Goal: Communication & Community: Answer question/provide support

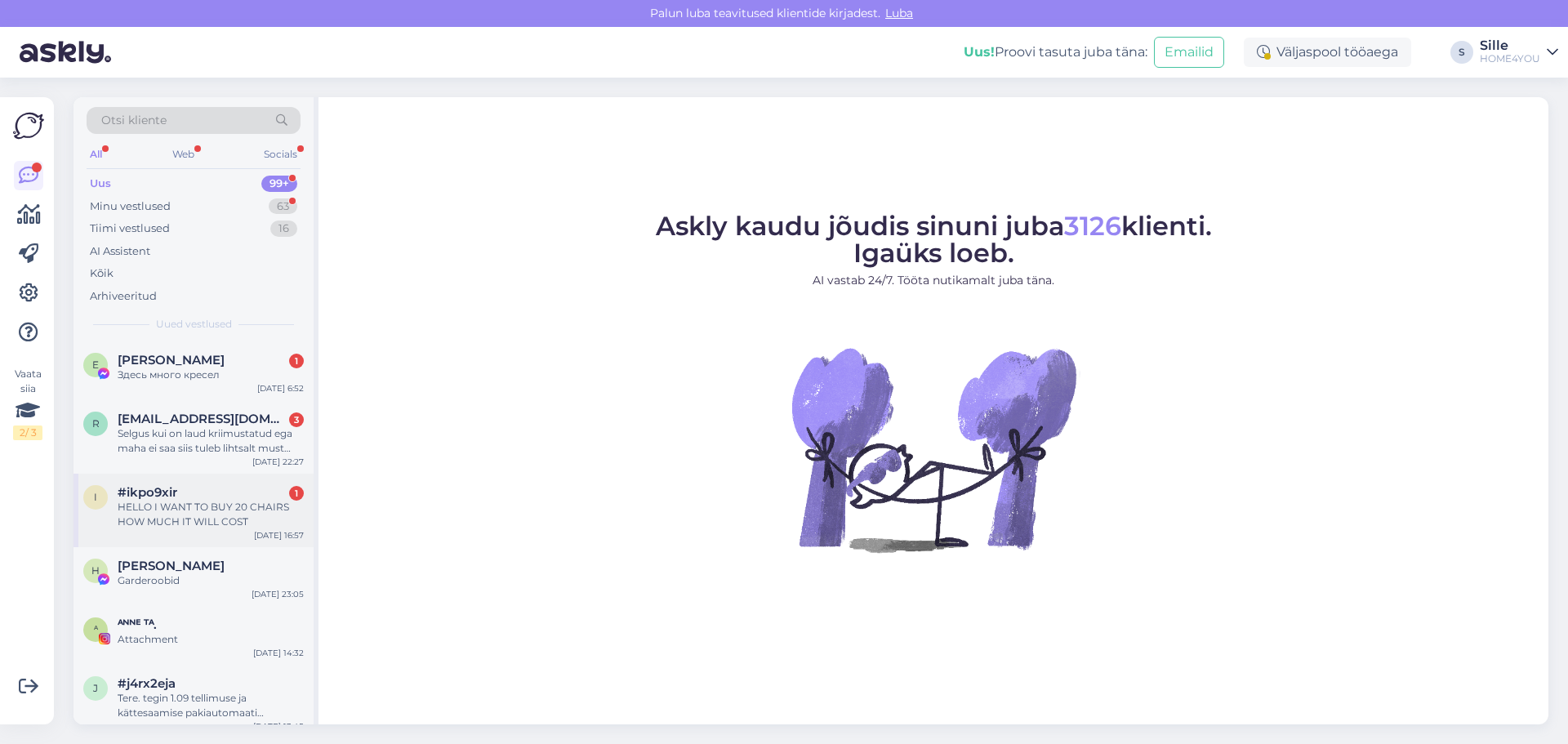
click at [173, 513] on div "HELLO I WANT TO BUY 20 CHAIRS HOW MUCH IT WILL COST" at bounding box center [211, 514] width 186 height 29
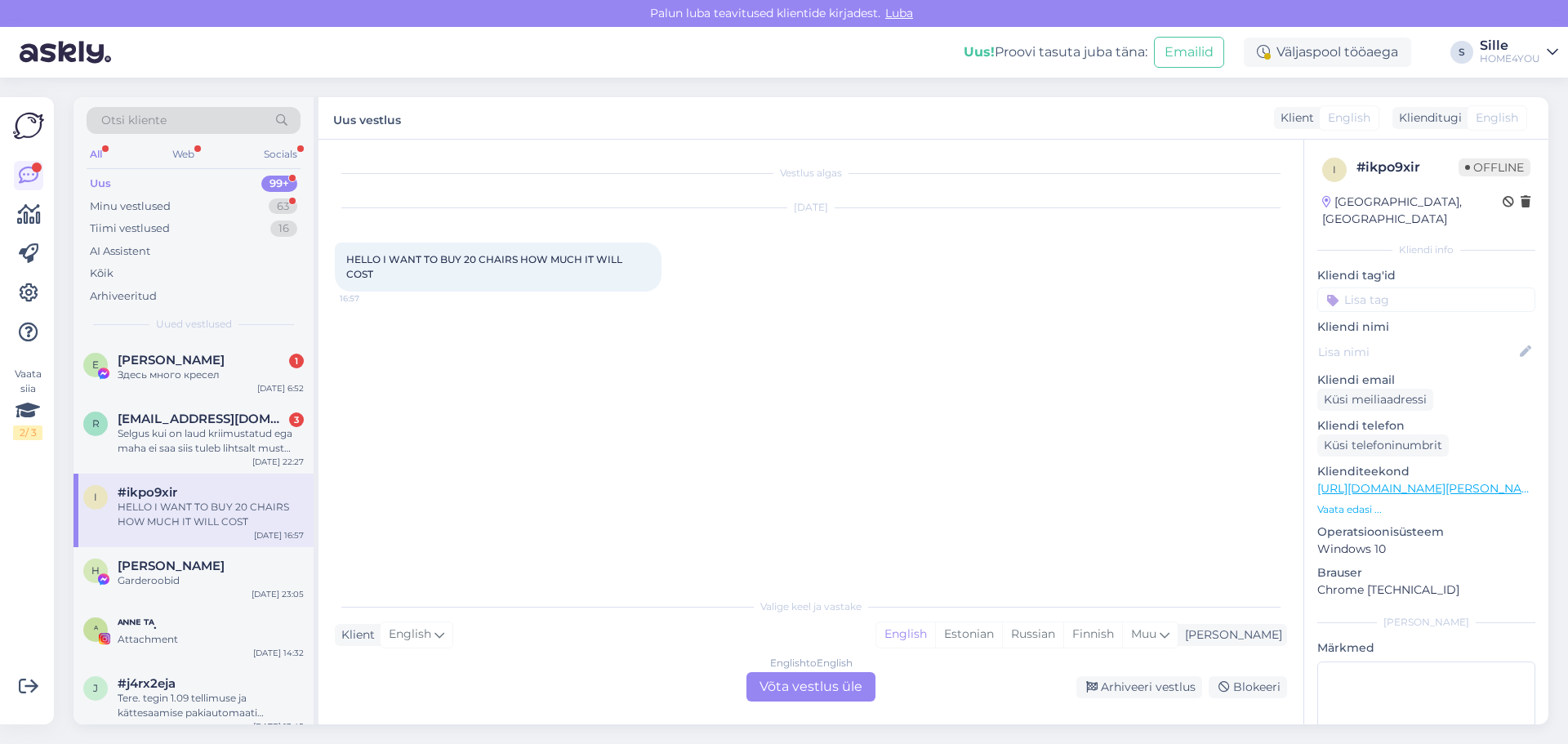
click at [775, 692] on div "English to English Võta vestlus üle" at bounding box center [810, 687] width 129 height 29
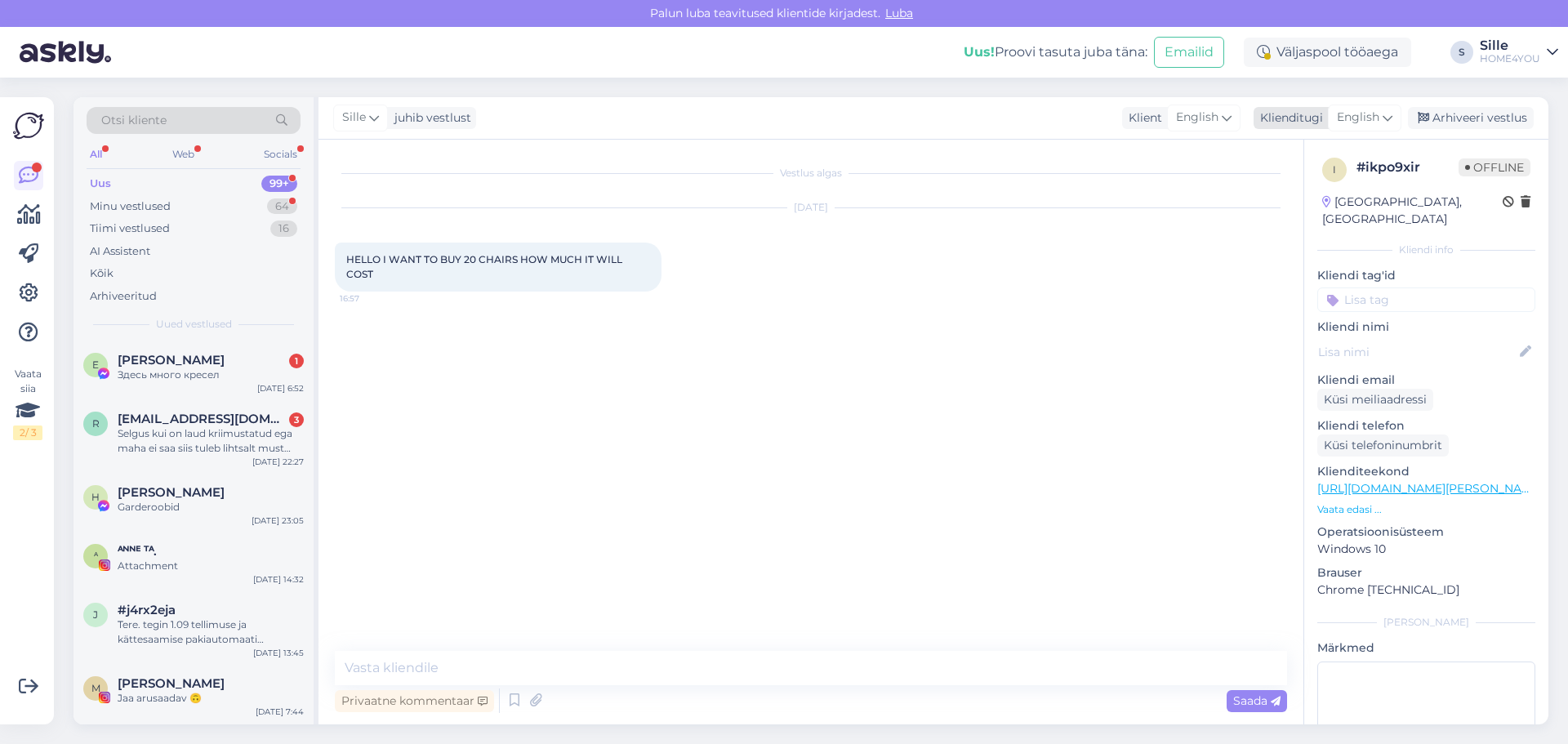
click at [1372, 109] on span "English" at bounding box center [1358, 118] width 42 height 18
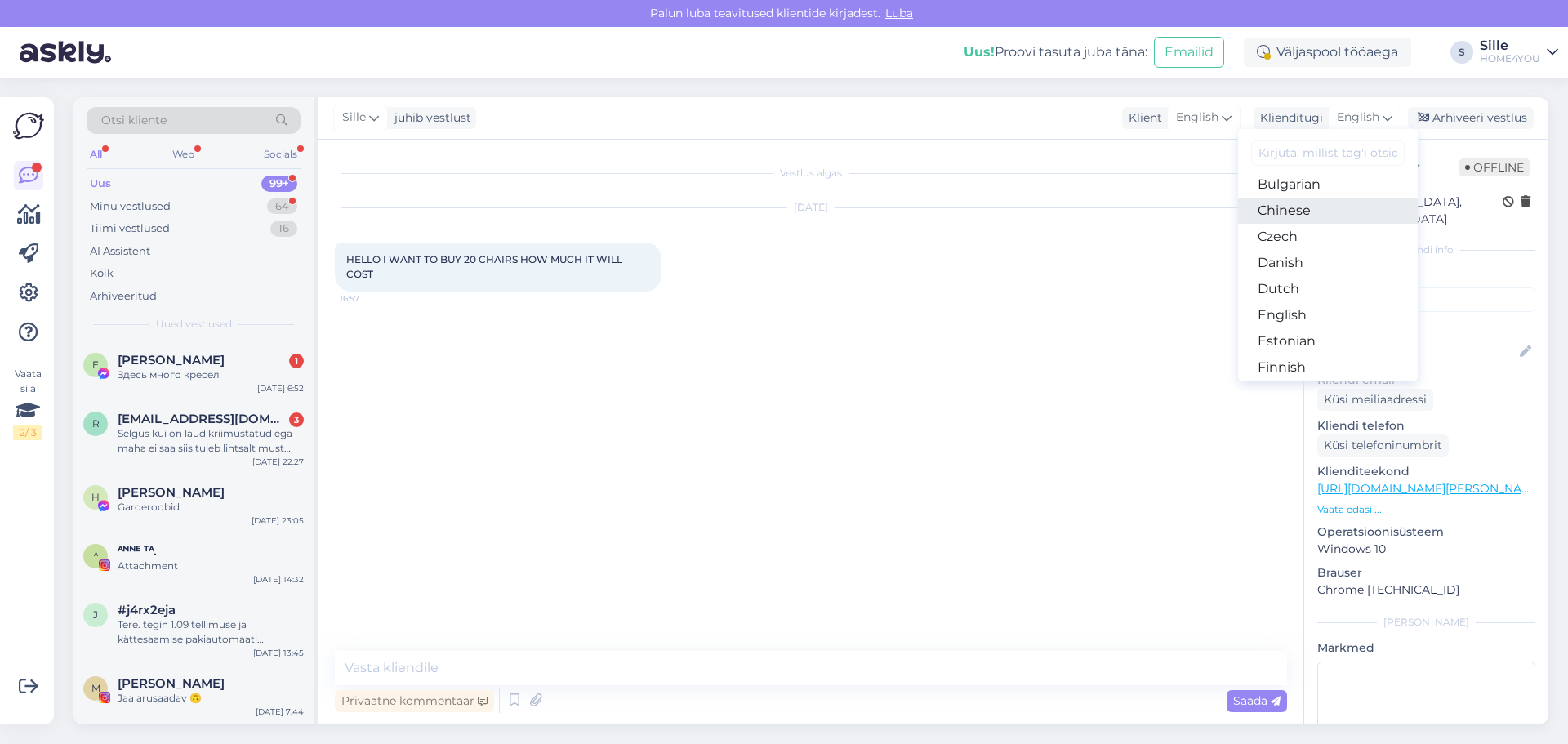
scroll to position [81, 0]
click at [1290, 313] on link "Estonian" at bounding box center [1328, 317] width 179 height 26
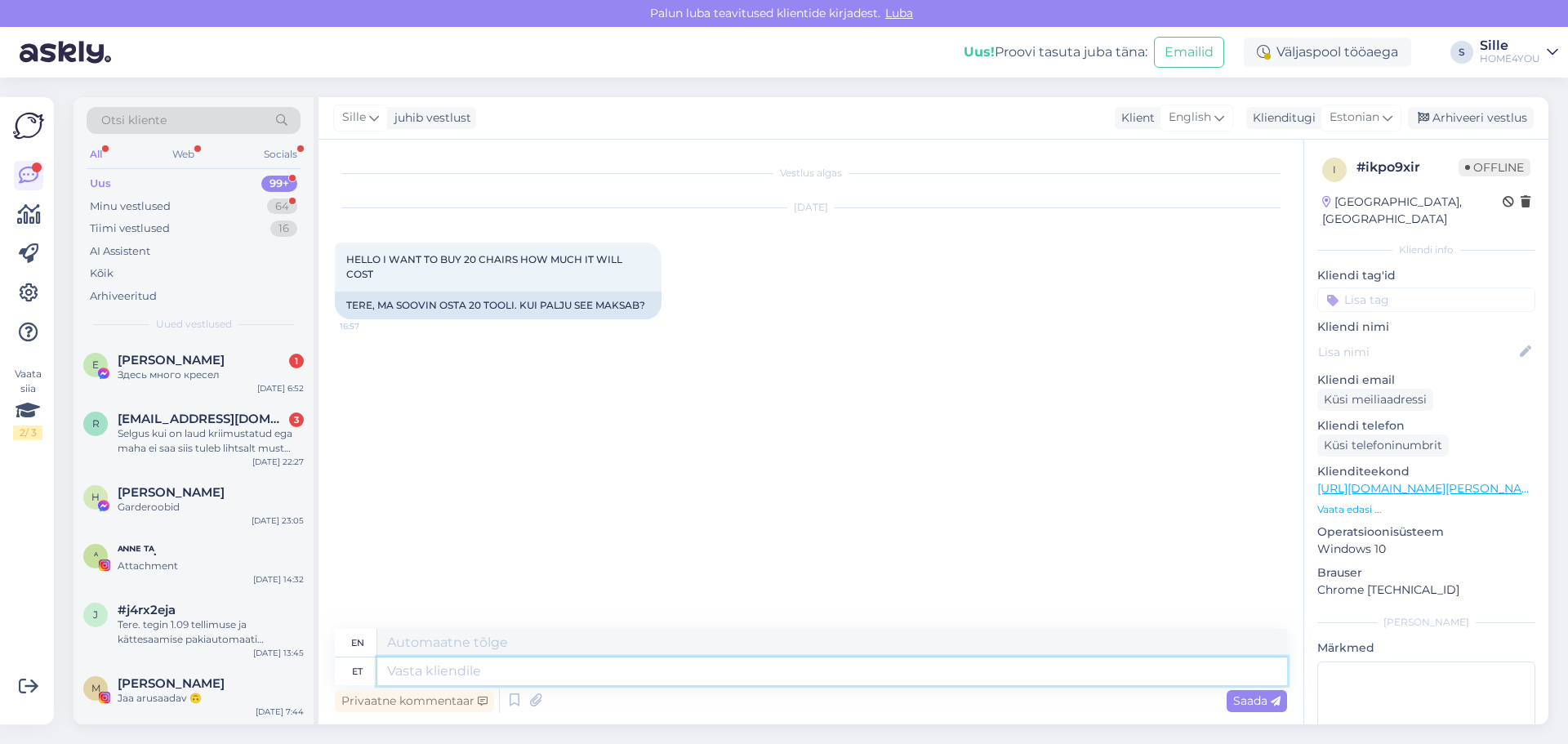
click at [631, 684] on textarea at bounding box center [833, 671] width 910 height 27
type textarea "Tere"
type textarea "Hello"
type textarea "Tere,"
type textarea "Hello,"
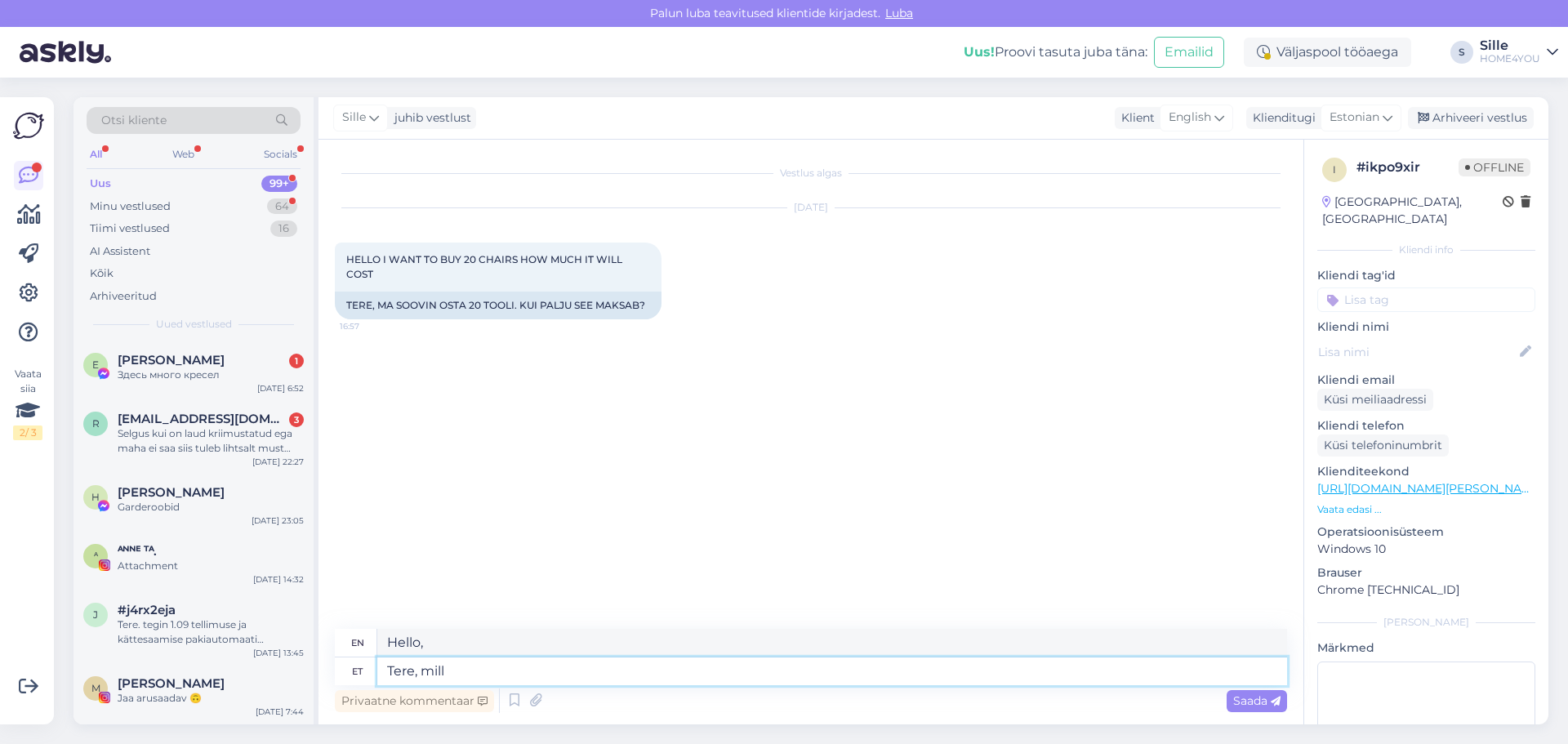
type textarea "Tere, milli"
type textarea "Hello, [PERSON_NAME]"
type textarea "Tere, milliseid"
type textarea "Hello, what kind"
type textarea "Tere, milliseid toole s"
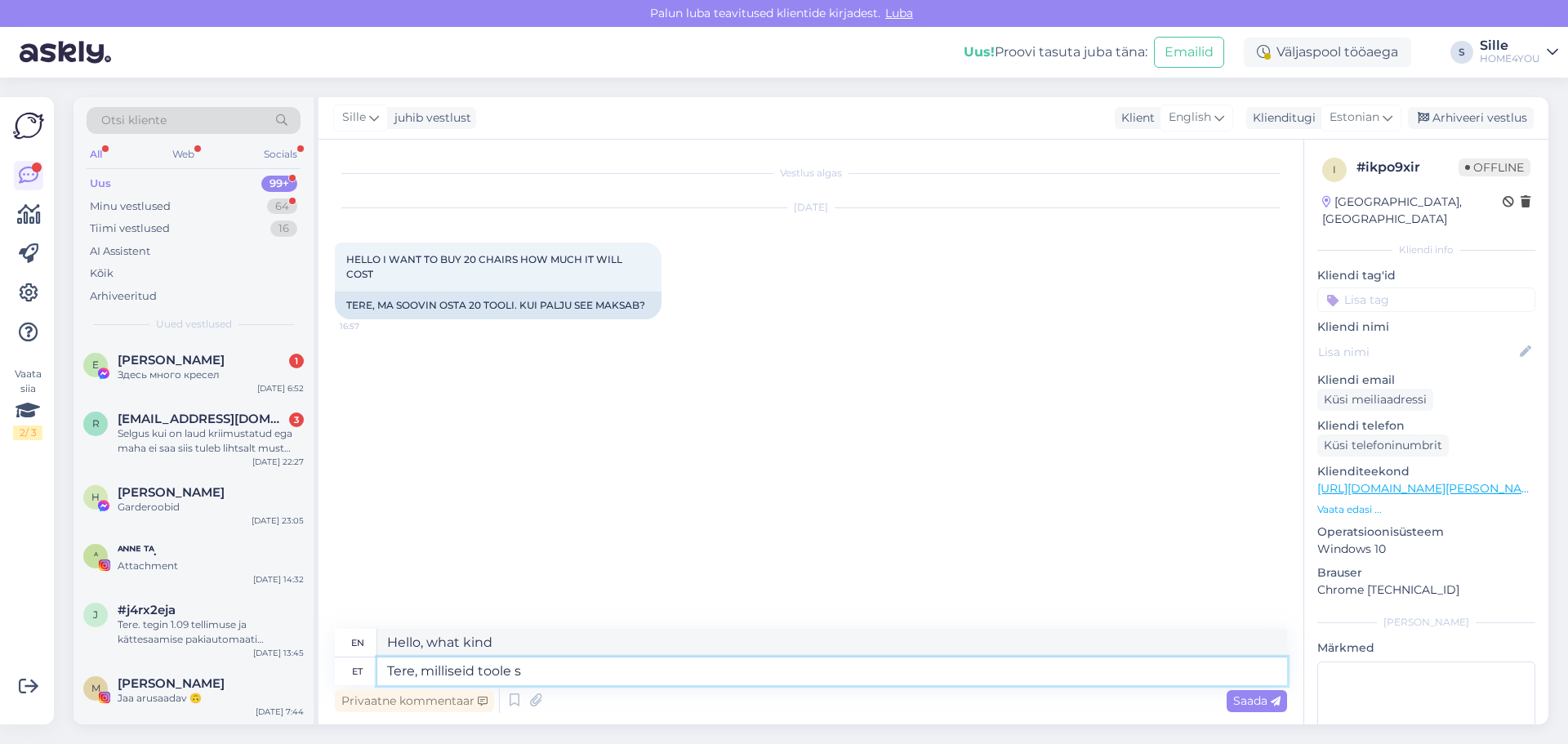
type textarea "Hello, what kind of chairs?"
type textarea "Tere, milliseid toole soovite"
type textarea "Hello, what kind of chairs do you want?"
type textarea "Tere, milliseid toole soovite osta"
type textarea "Hello, which chairs would you like to buy?"
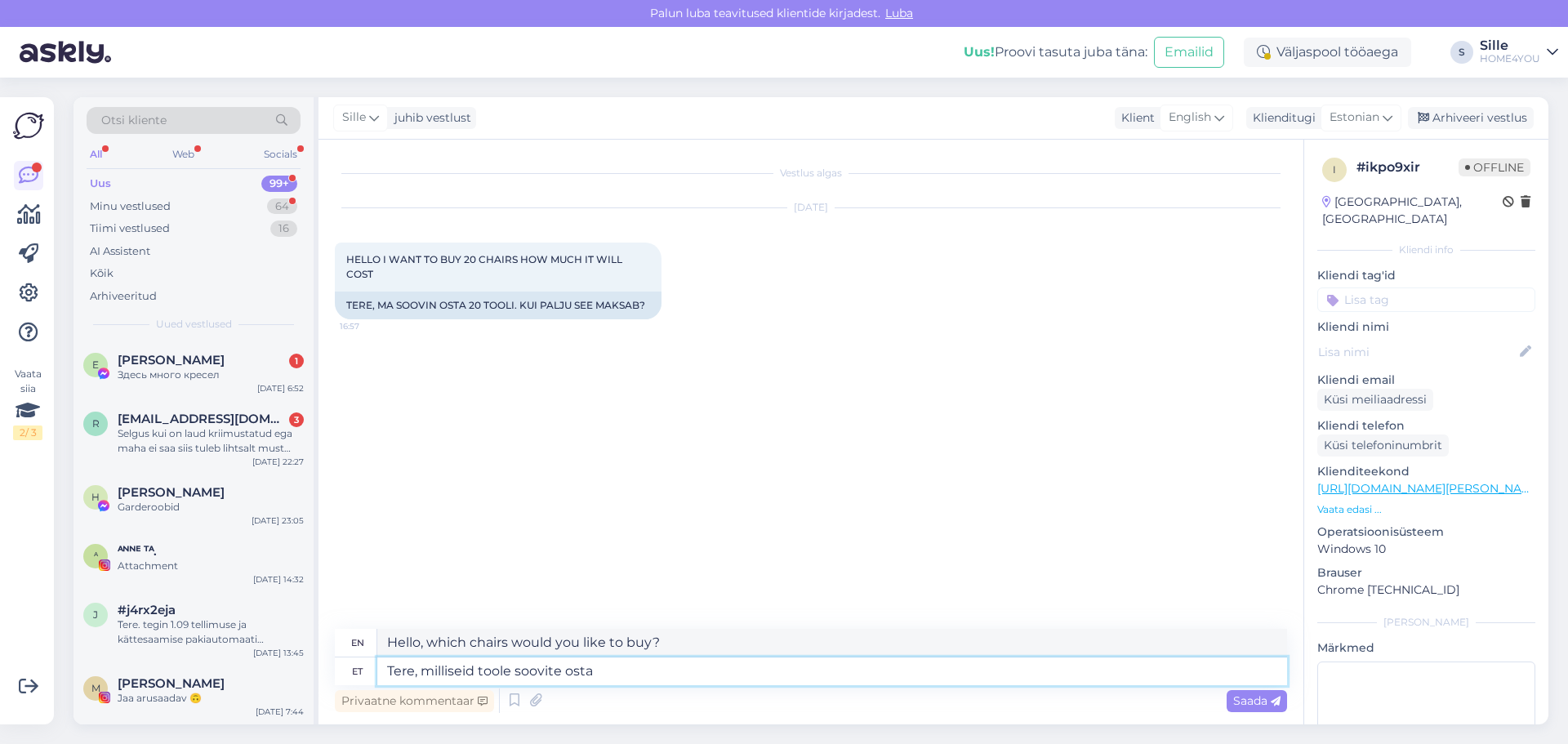
type textarea "Tere, milliseid toole soovite osta?"
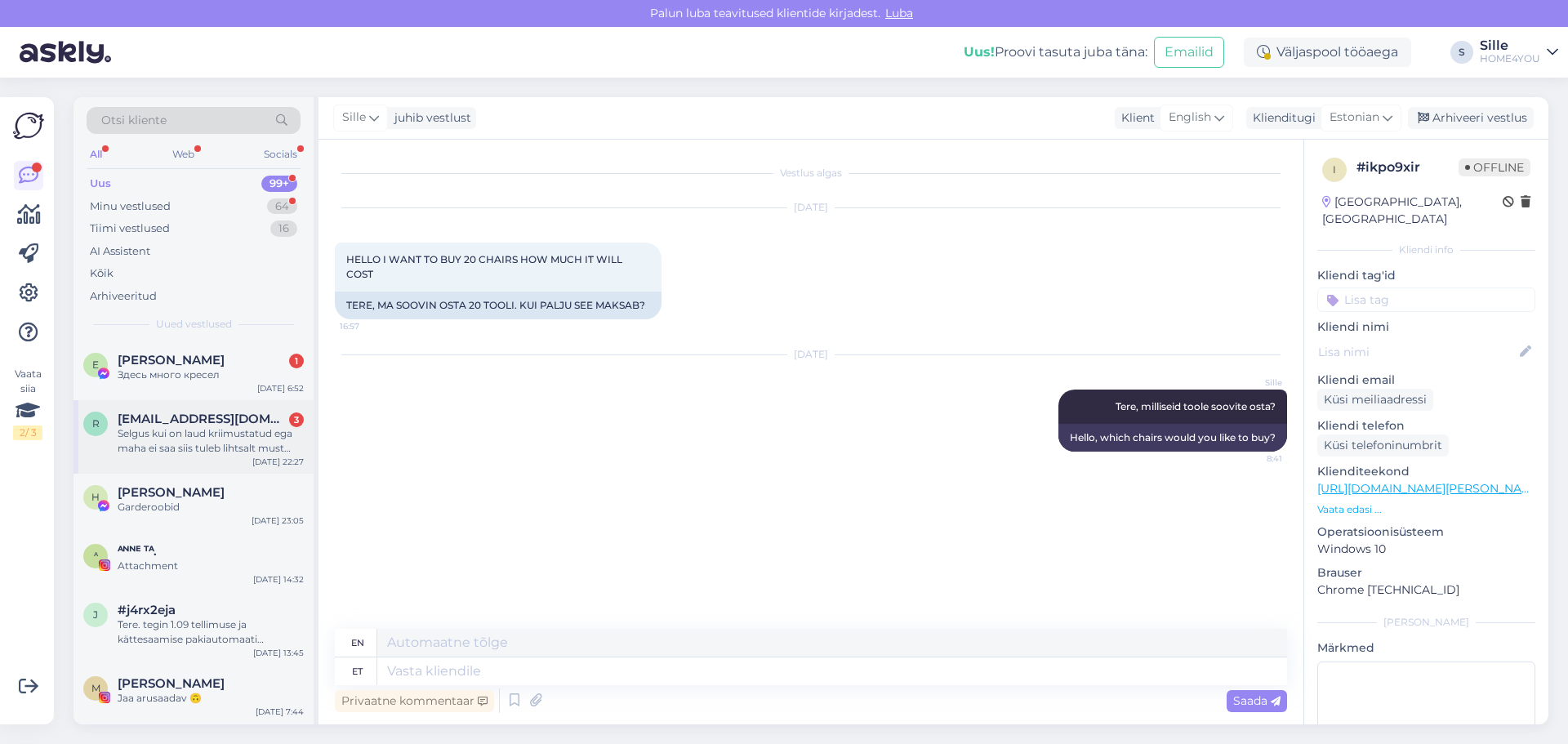
click at [220, 415] on span "[EMAIL_ADDRESS][DOMAIN_NAME]" at bounding box center [203, 419] width 170 height 15
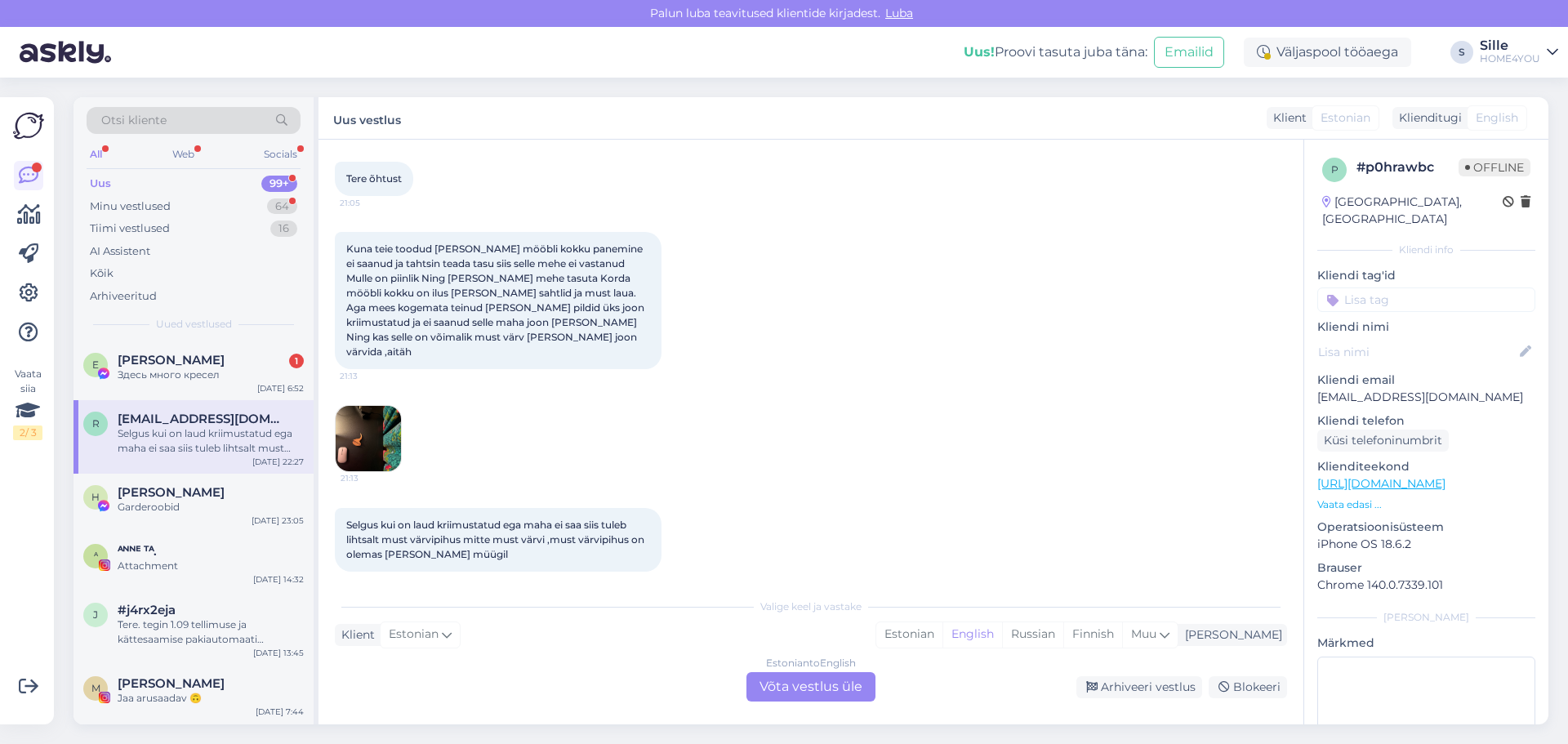
scroll to position [0, 0]
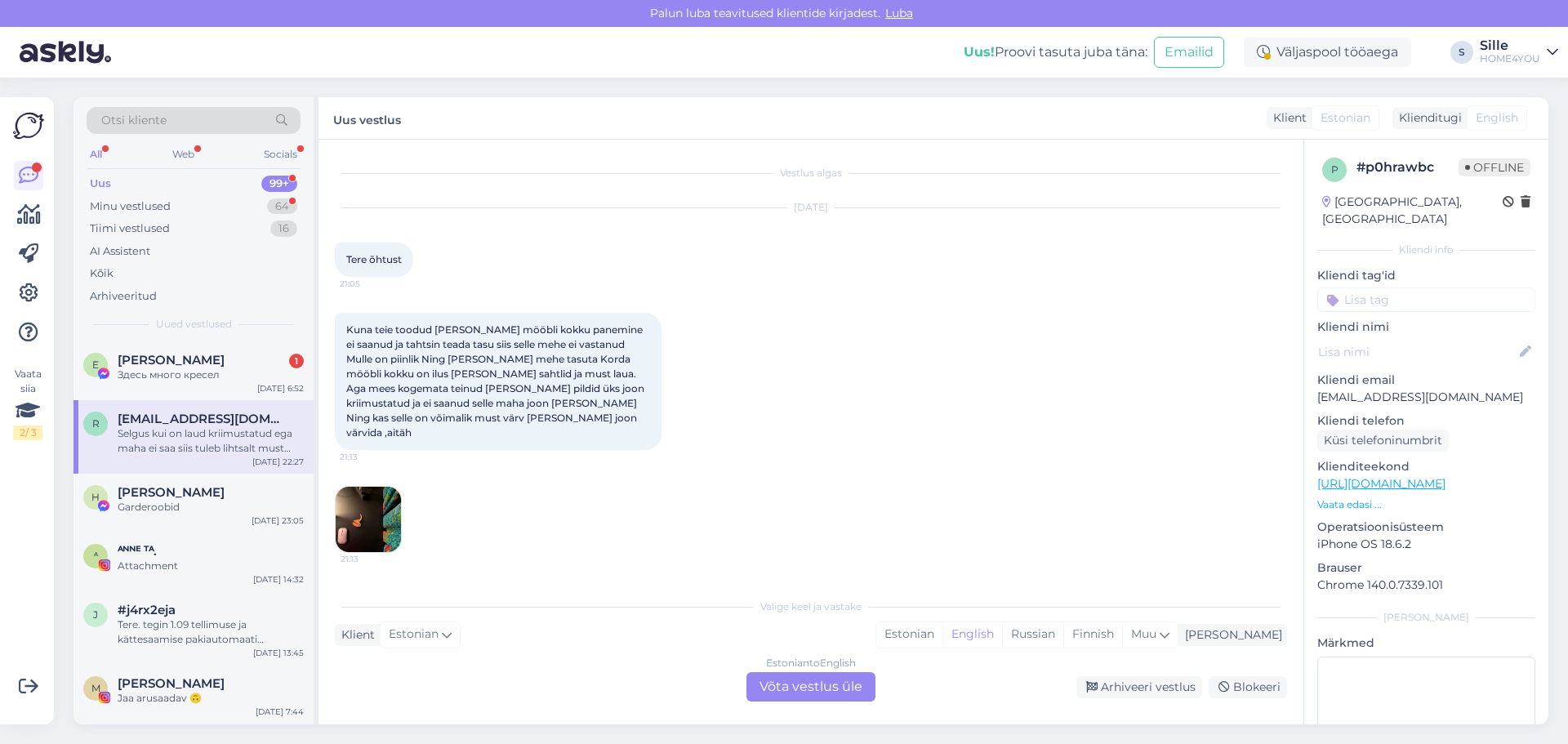
click at [379, 487] on img at bounding box center [368, 520] width 66 height 66
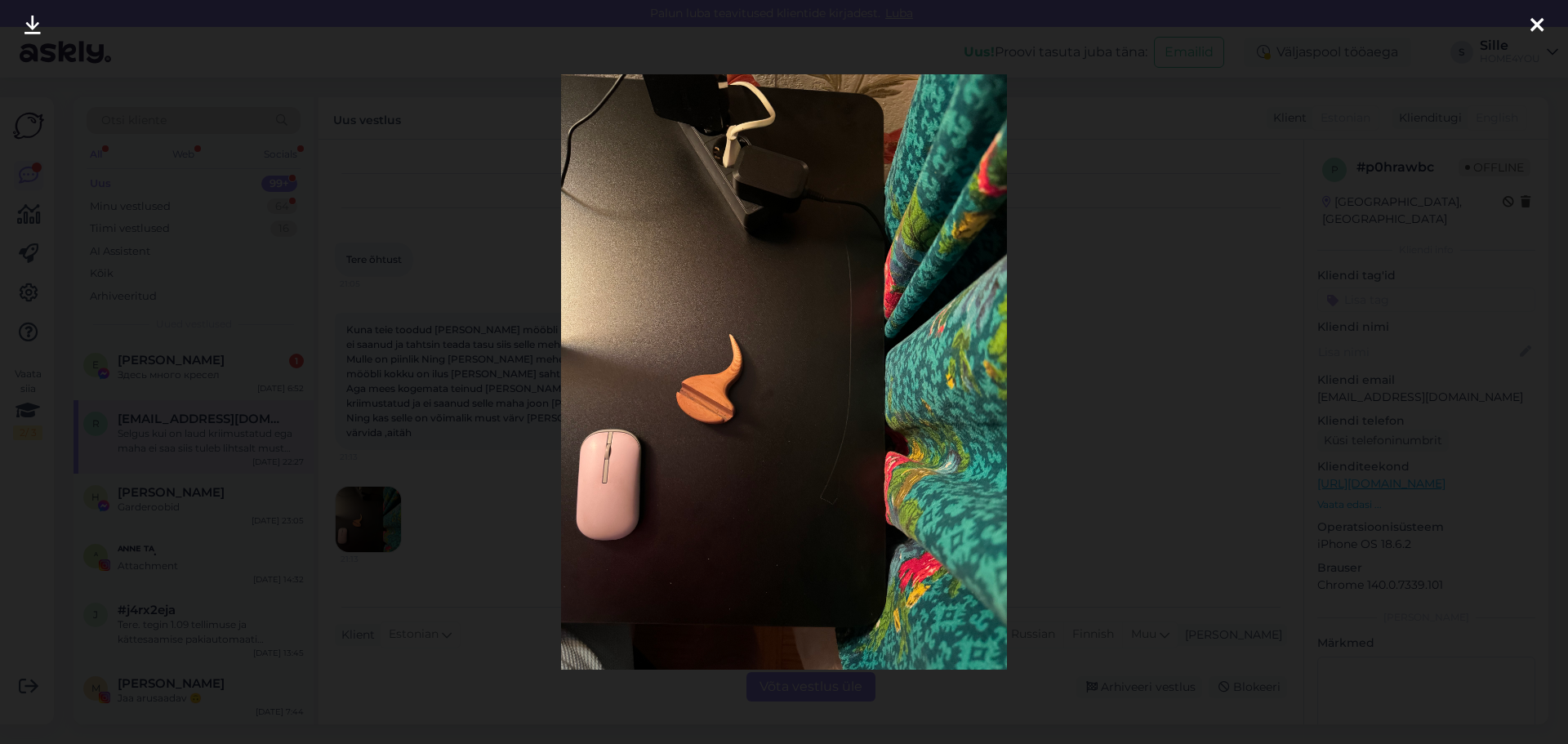
click at [1526, 23] on div at bounding box center [1536, 26] width 32 height 51
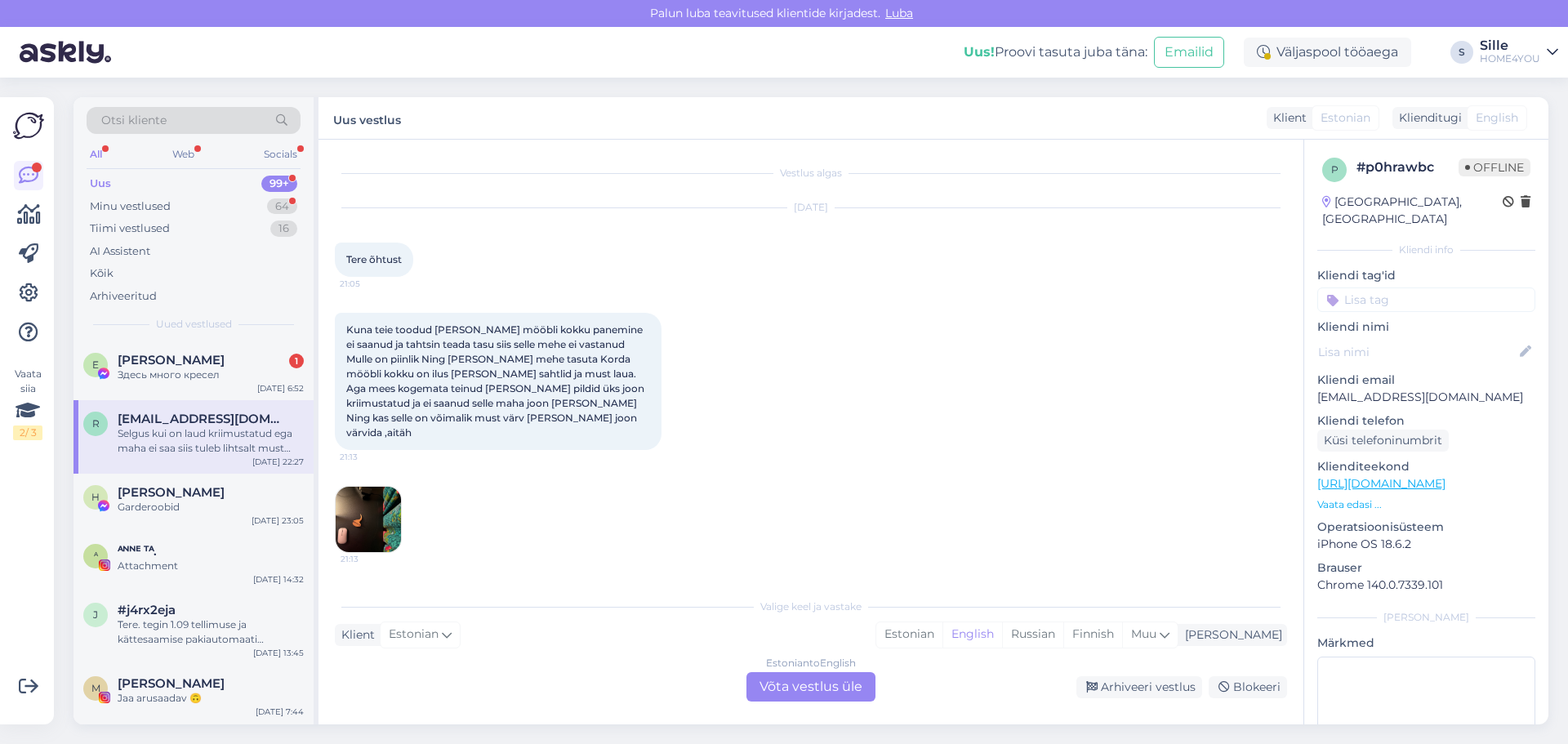
click at [774, 685] on div "Estonian to English Võta vestlus üle" at bounding box center [810, 687] width 129 height 29
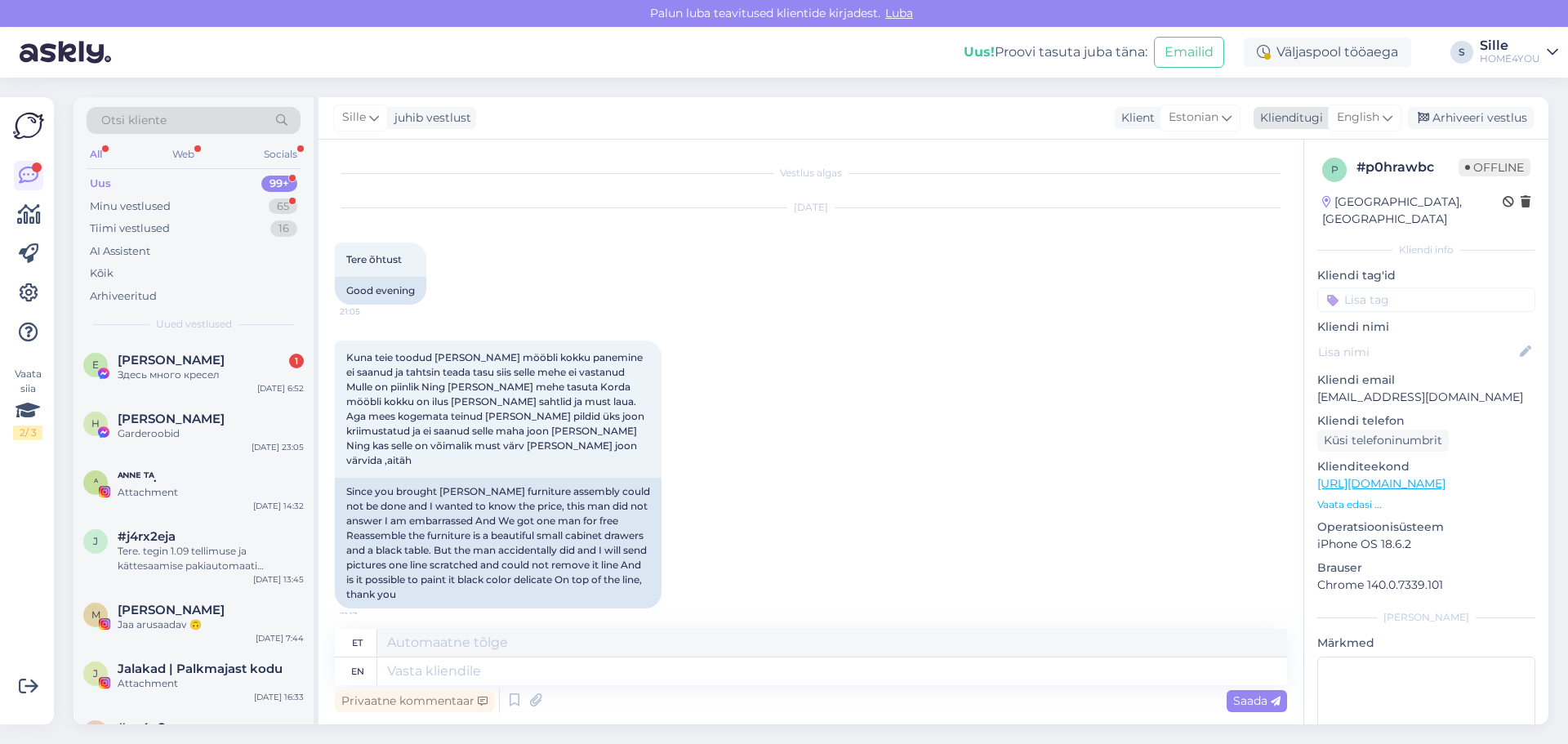
click at [1356, 115] on span "English" at bounding box center [1358, 118] width 42 height 18
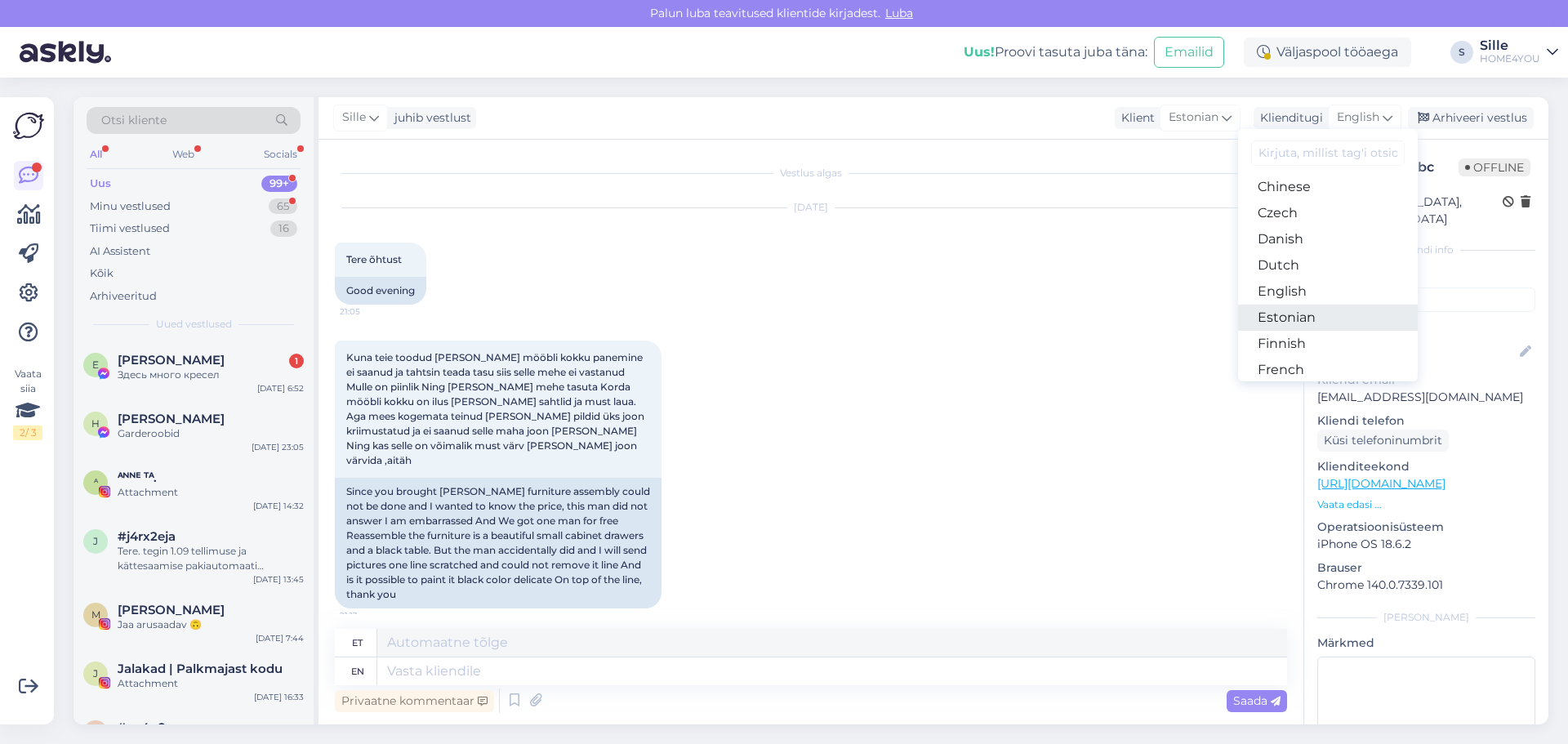
click at [1297, 321] on link "Estonian" at bounding box center [1328, 317] width 179 height 26
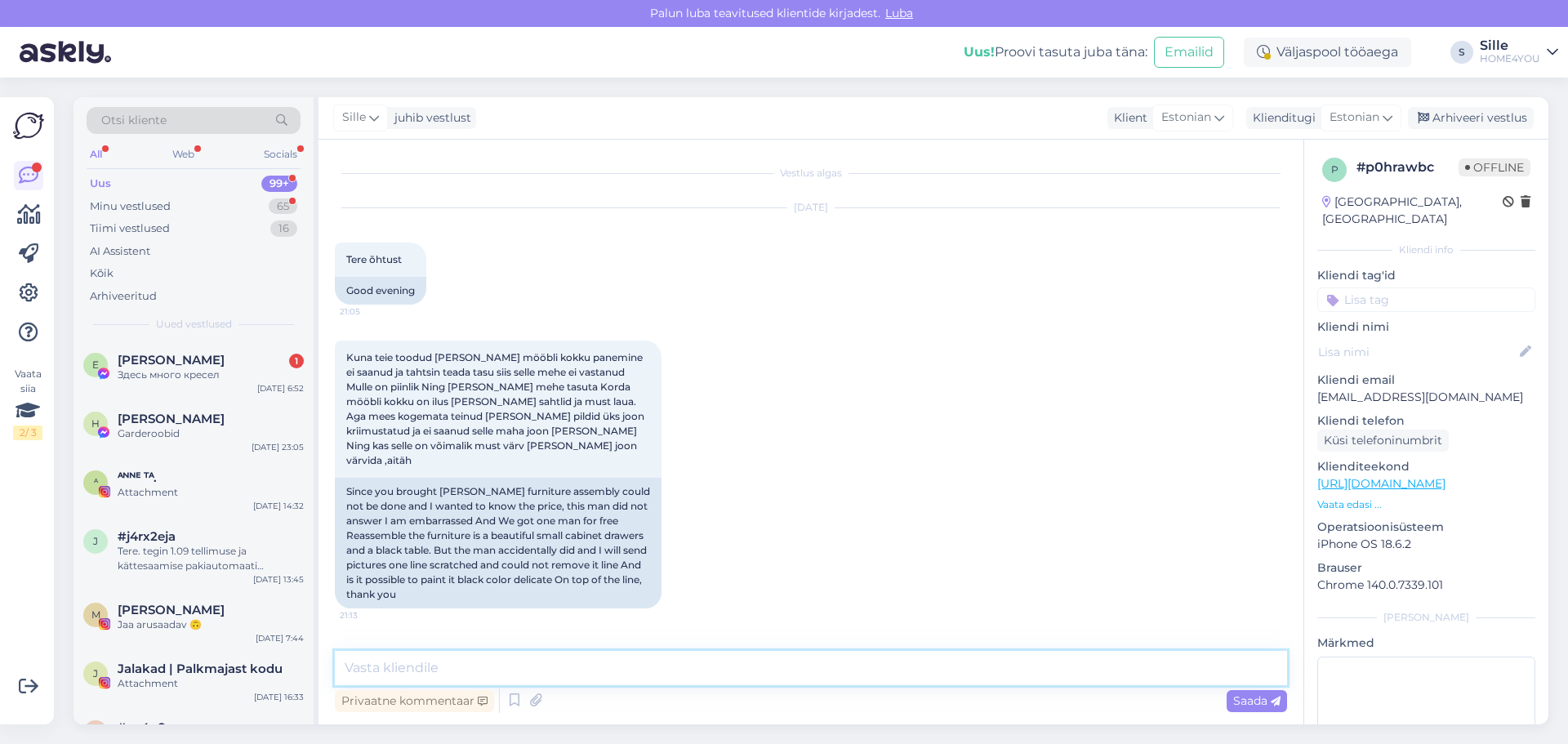
click at [769, 652] on textarea at bounding box center [810, 668] width 952 height 34
type textarea "Tere, kahjuks ei ole musta värvi pakkuda."
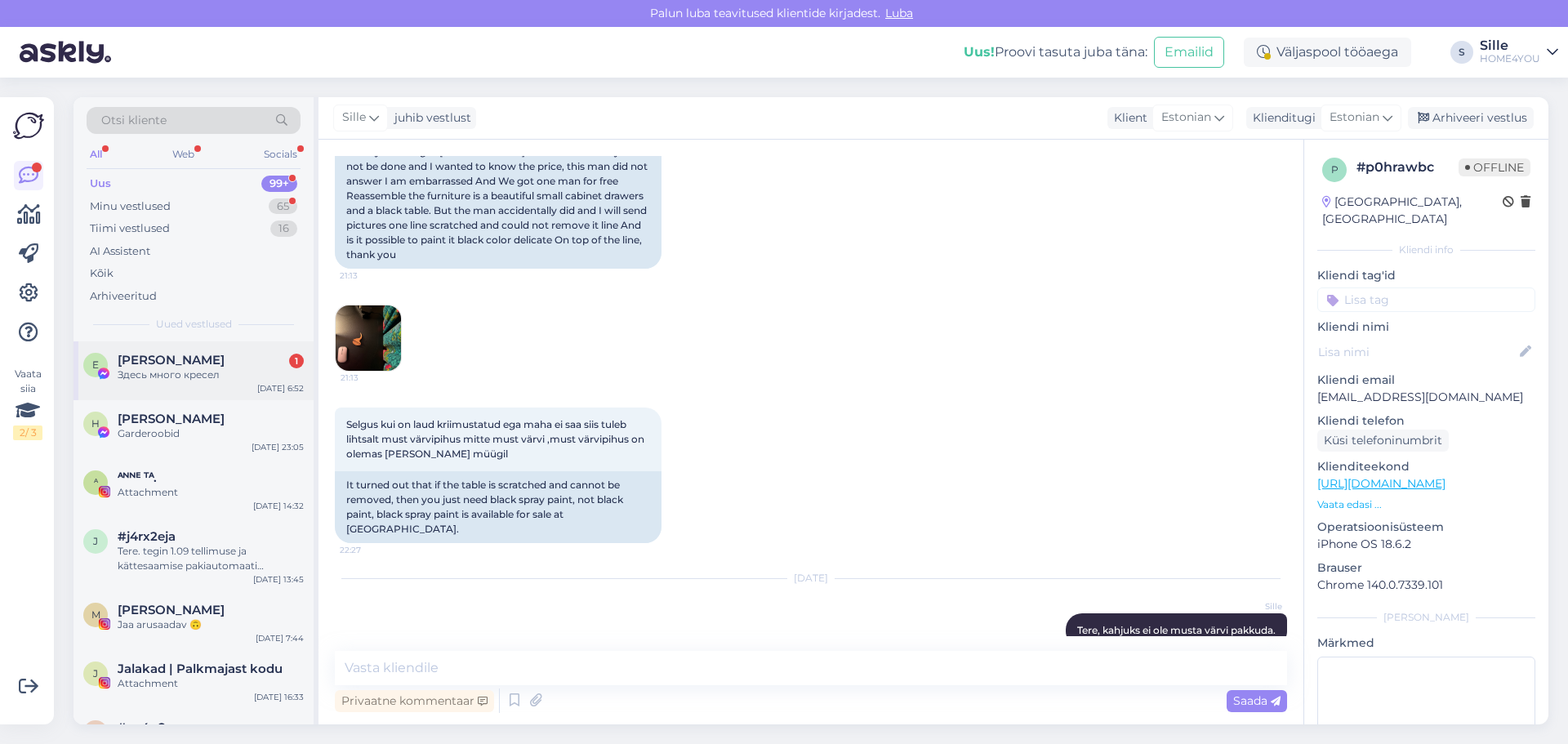
click at [271, 367] on div "[PERSON_NAME] 1" at bounding box center [211, 360] width 186 height 15
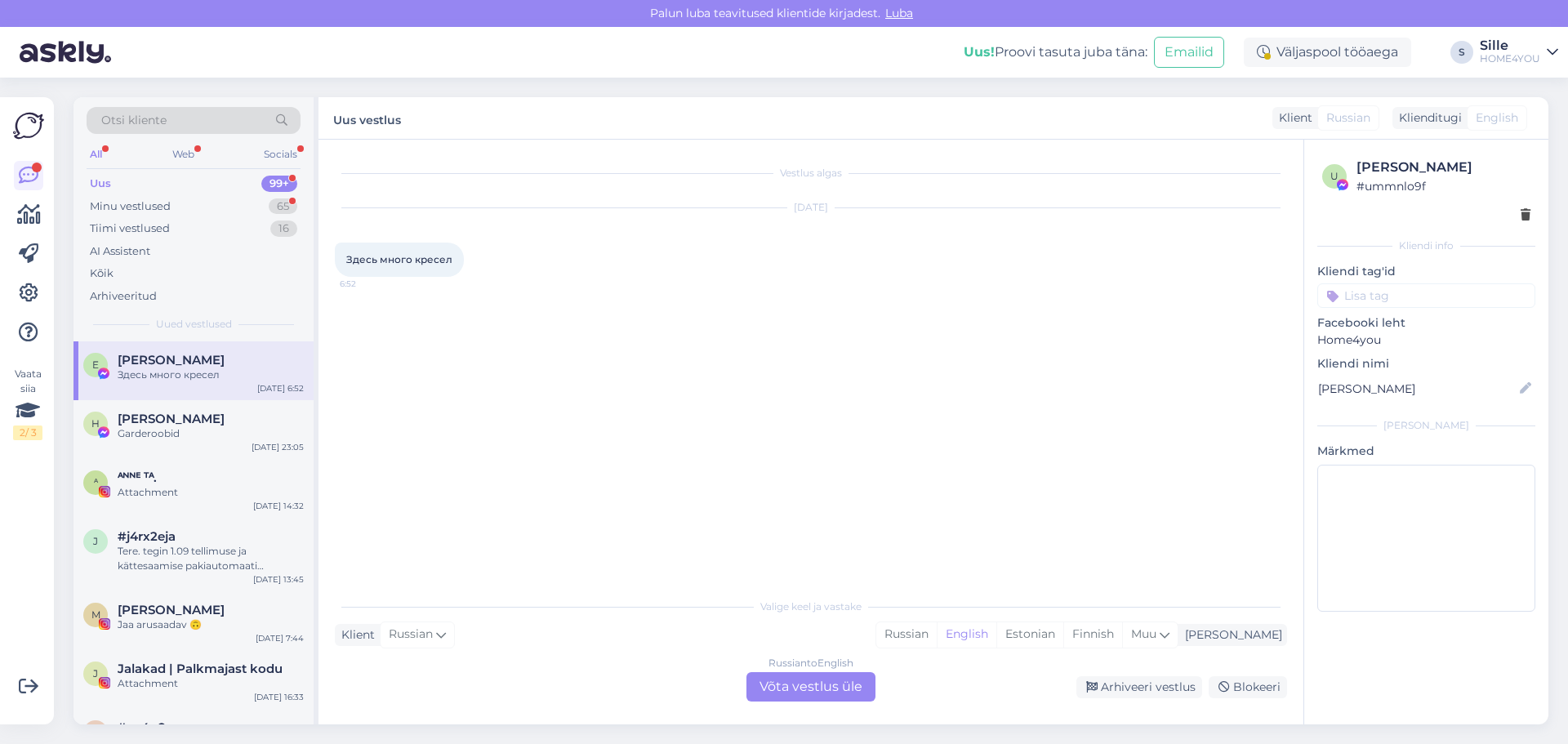
scroll to position [0, 0]
click at [808, 693] on div "Russian to English Võta vestlus üle" at bounding box center [810, 687] width 129 height 29
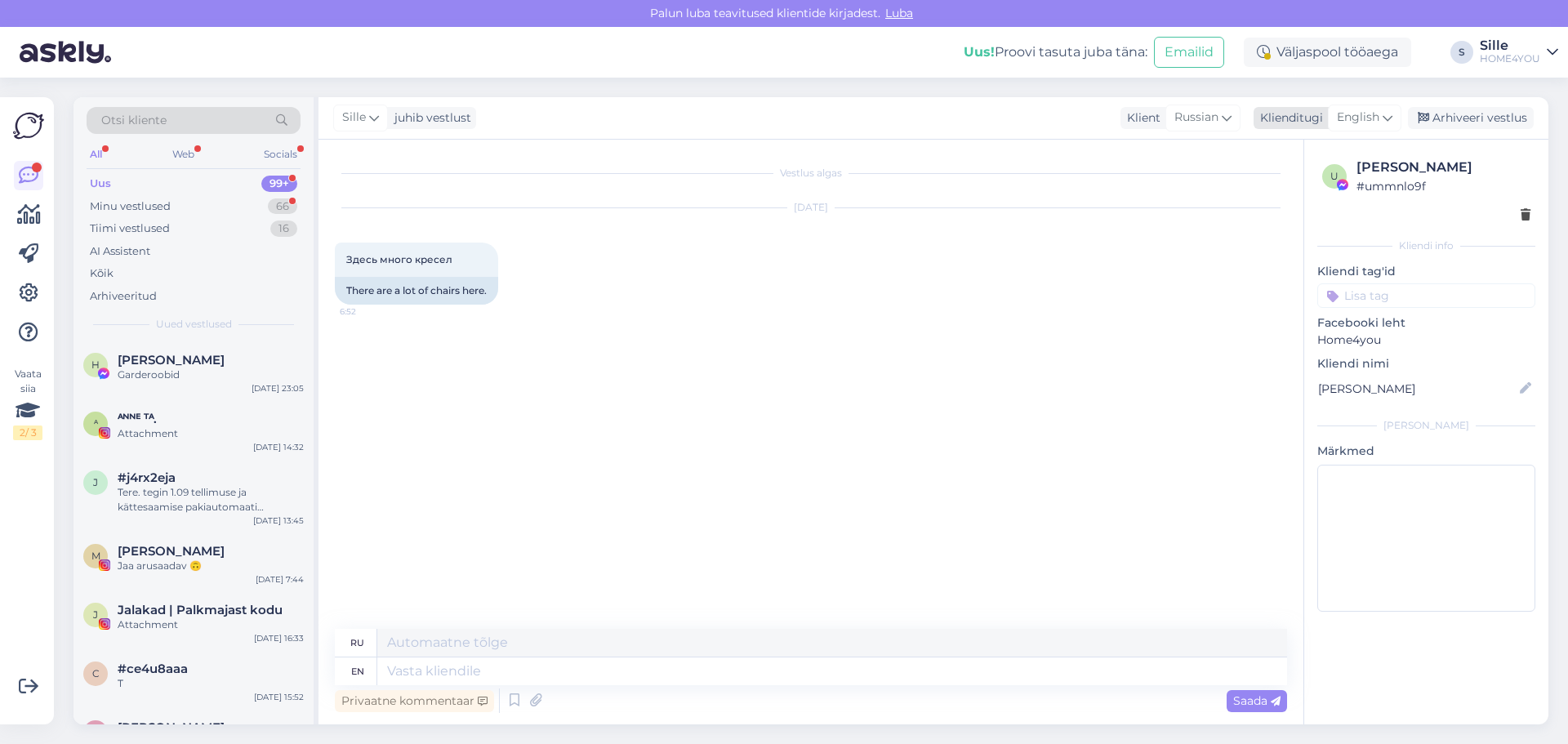
click at [1359, 115] on span "English" at bounding box center [1358, 118] width 42 height 18
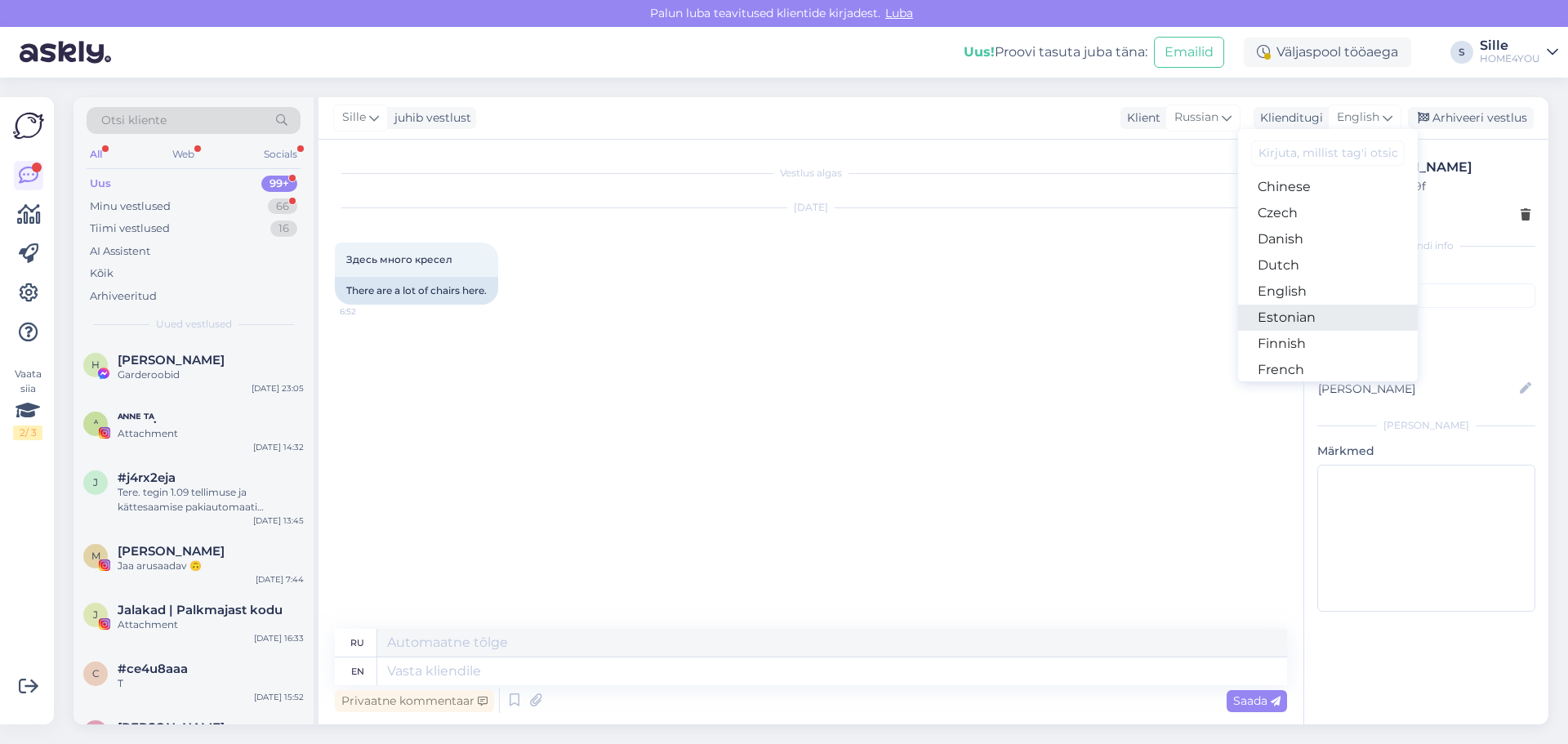
click at [1297, 313] on link "Estonian" at bounding box center [1328, 317] width 179 height 26
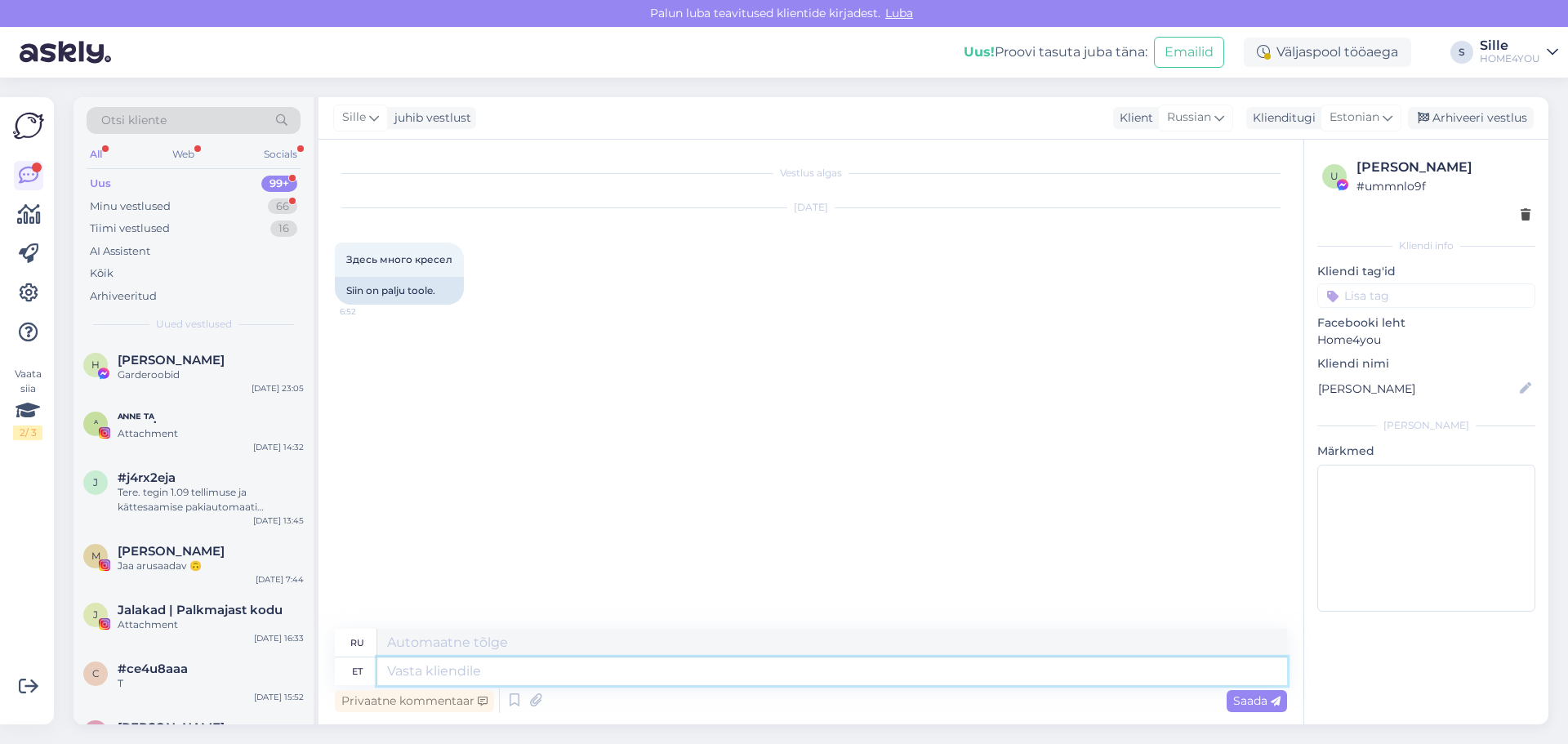
click at [599, 676] on textarea at bounding box center [833, 671] width 910 height 27
type textarea "Tere, k"
type textarea "Привет,"
type textarea "Tere, kuidas sa"
type textarea "Привет, как дела?"
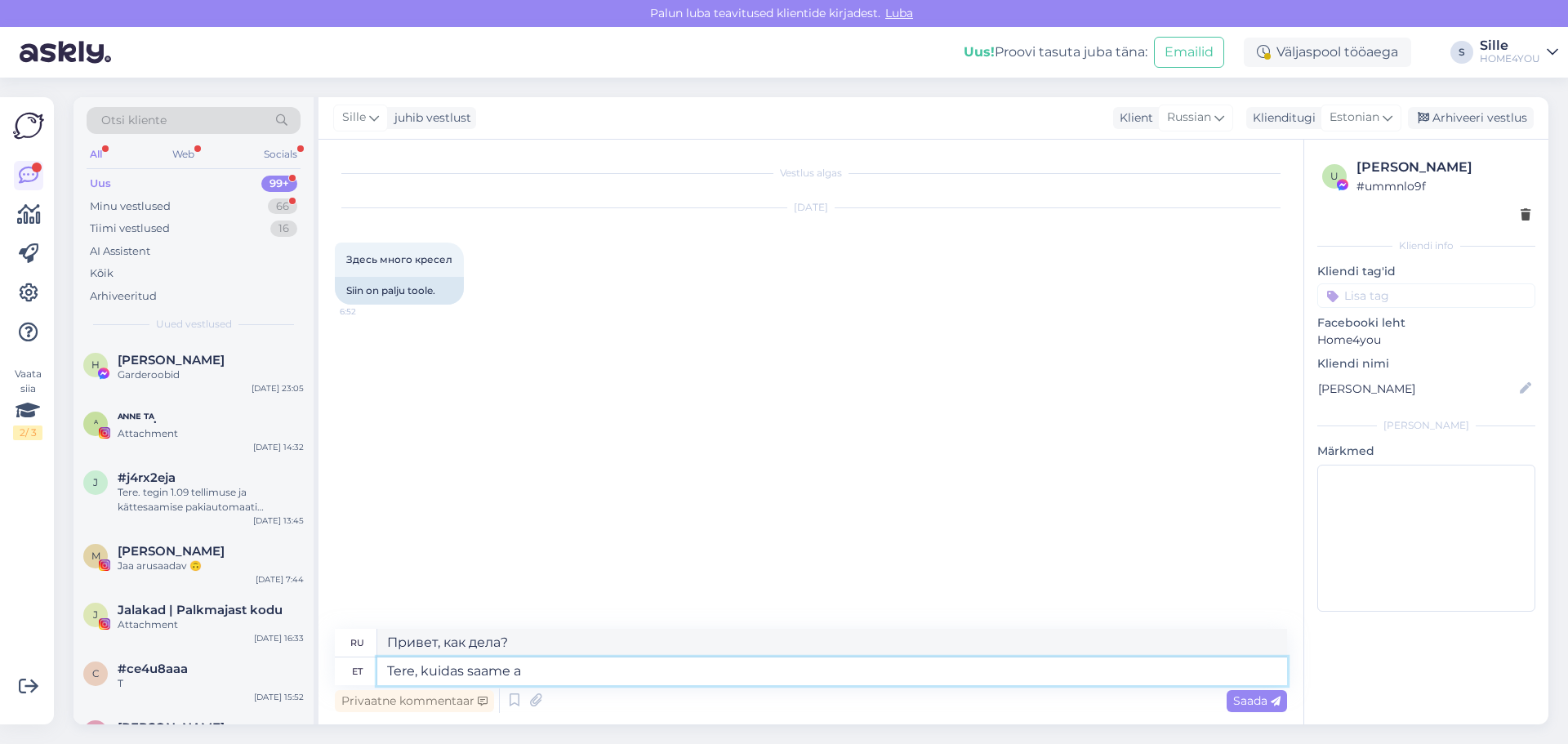
type textarea "Tere, kuidas saame ai"
type textarea "Здравствуйте, как мы можем"
type textarea "Tere, kuidas saame aidata"
type textarea "Здравствуйте, чем мы можем помочь?"
type textarea "Tere, kuidas saame aidata?"
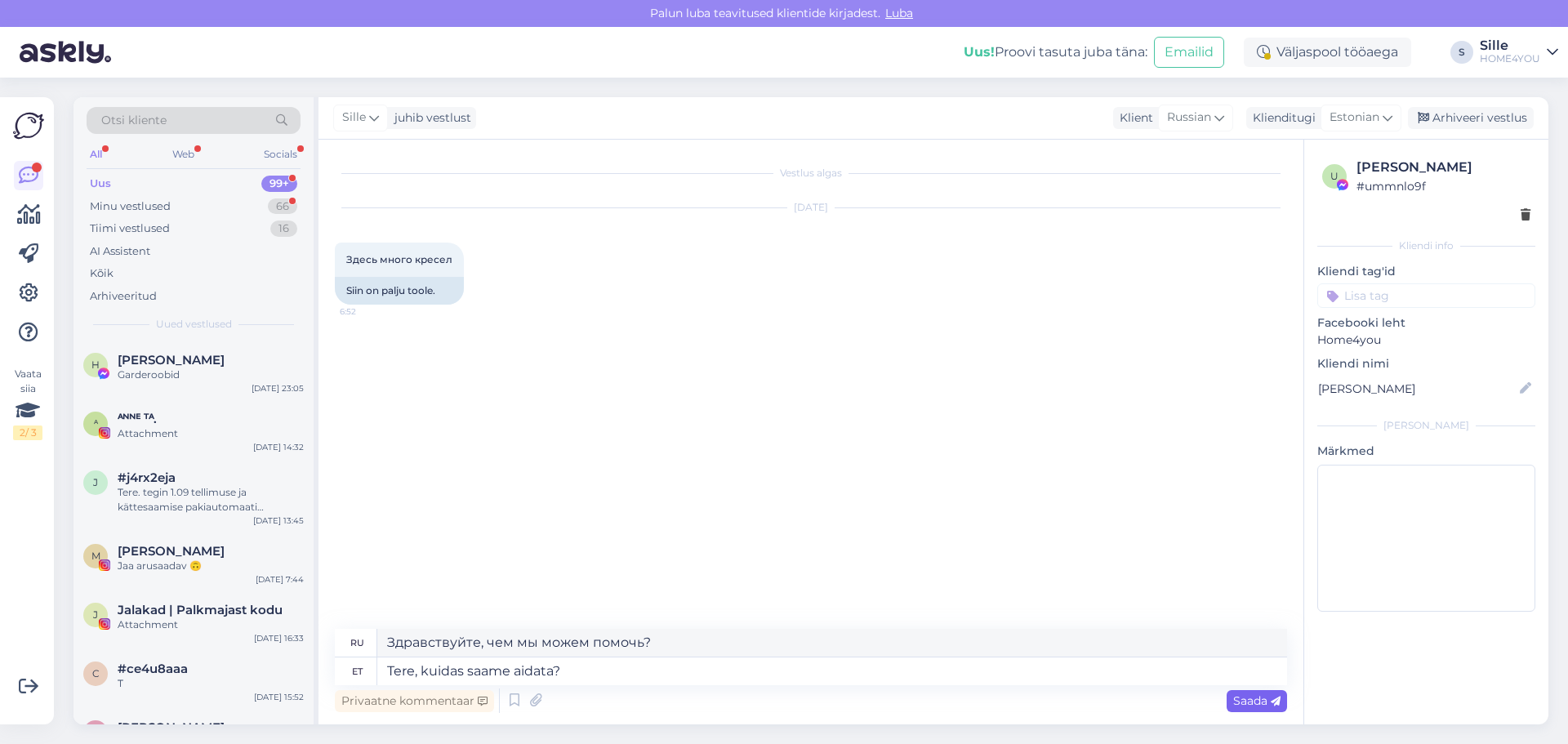
click at [1254, 702] on span "Saada" at bounding box center [1257, 701] width 47 height 15
